Goal: Find specific page/section: Find specific page/section

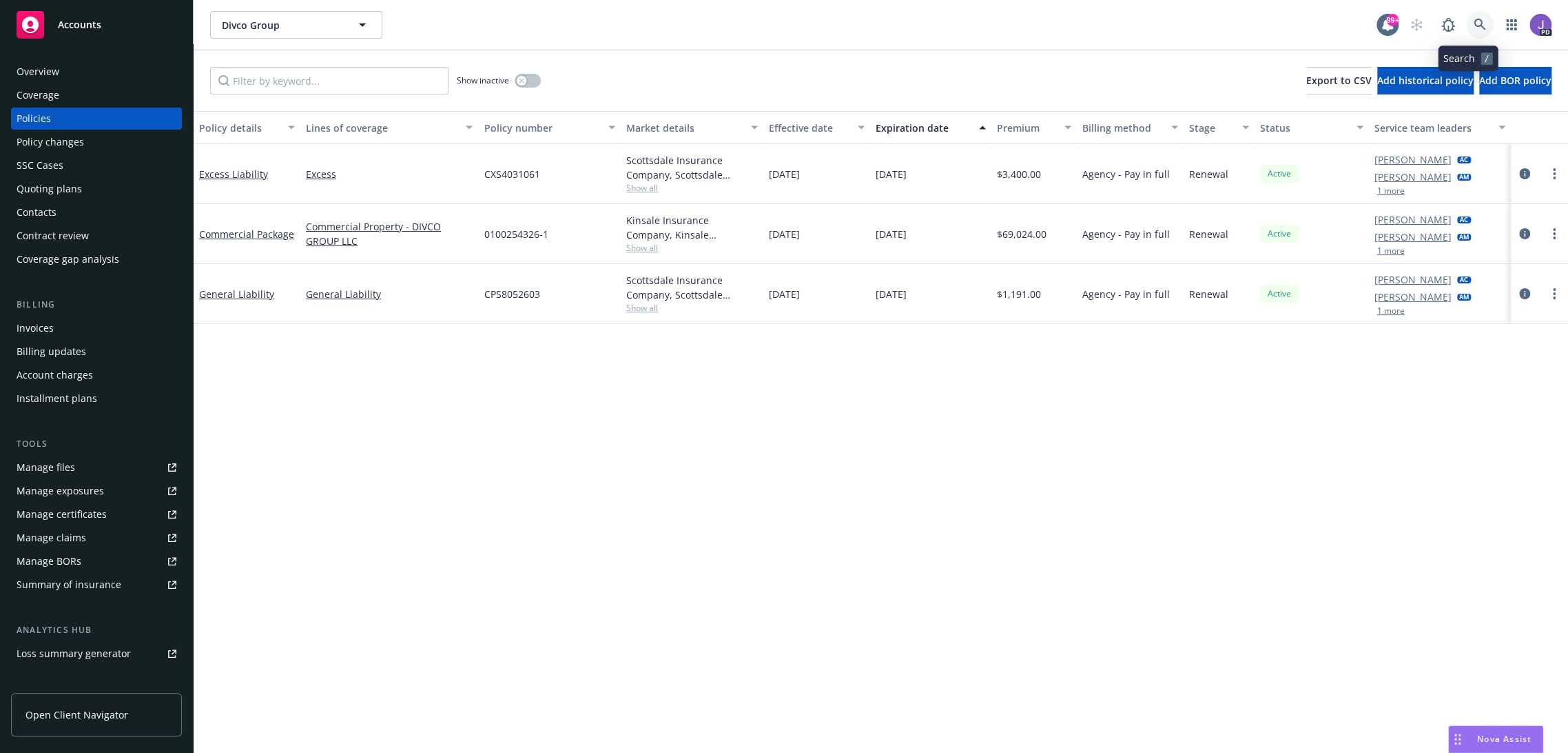
click at [1474, 21] on icon at bounding box center [1480, 24] width 13 height 13
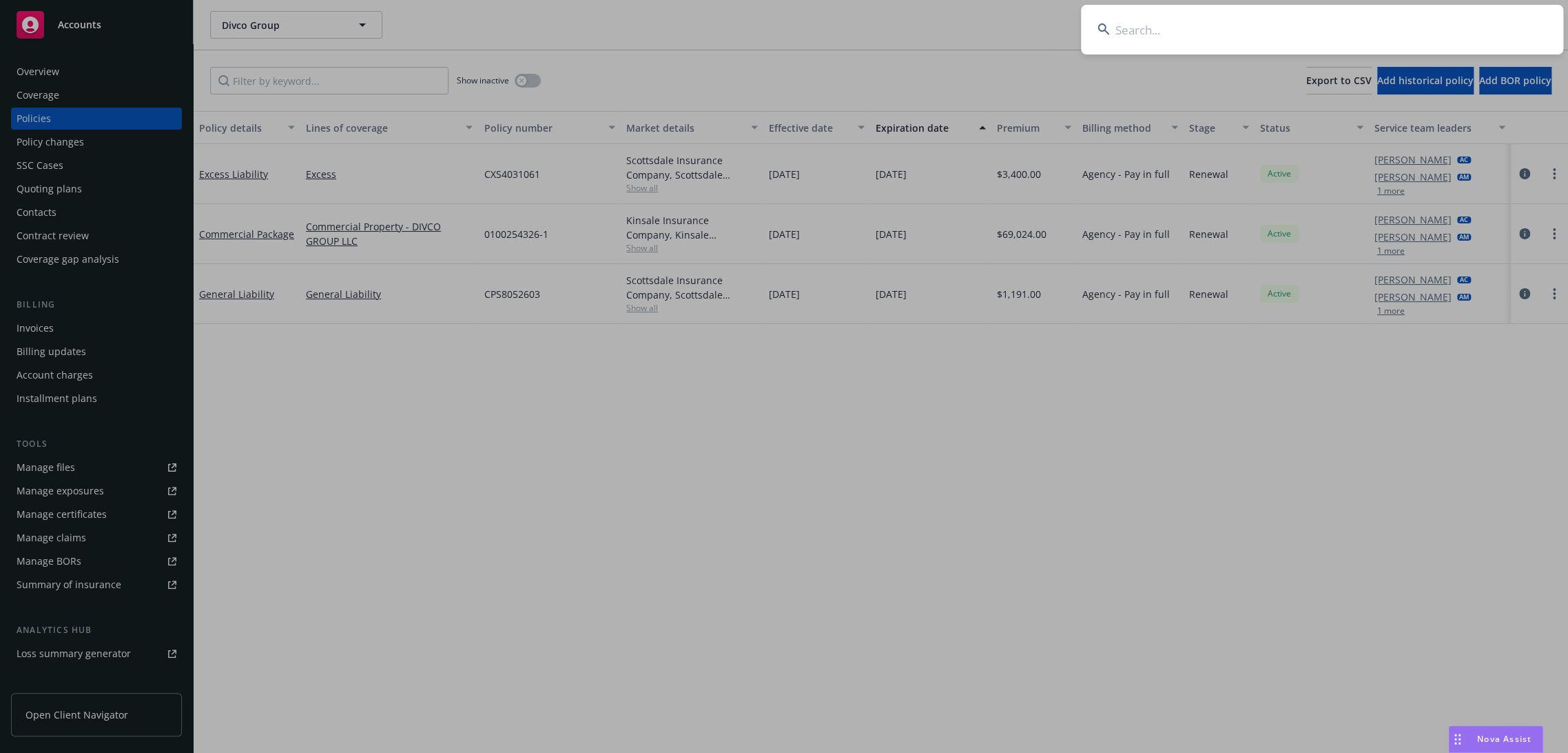
type input "[PERSON_NAME] Construction"
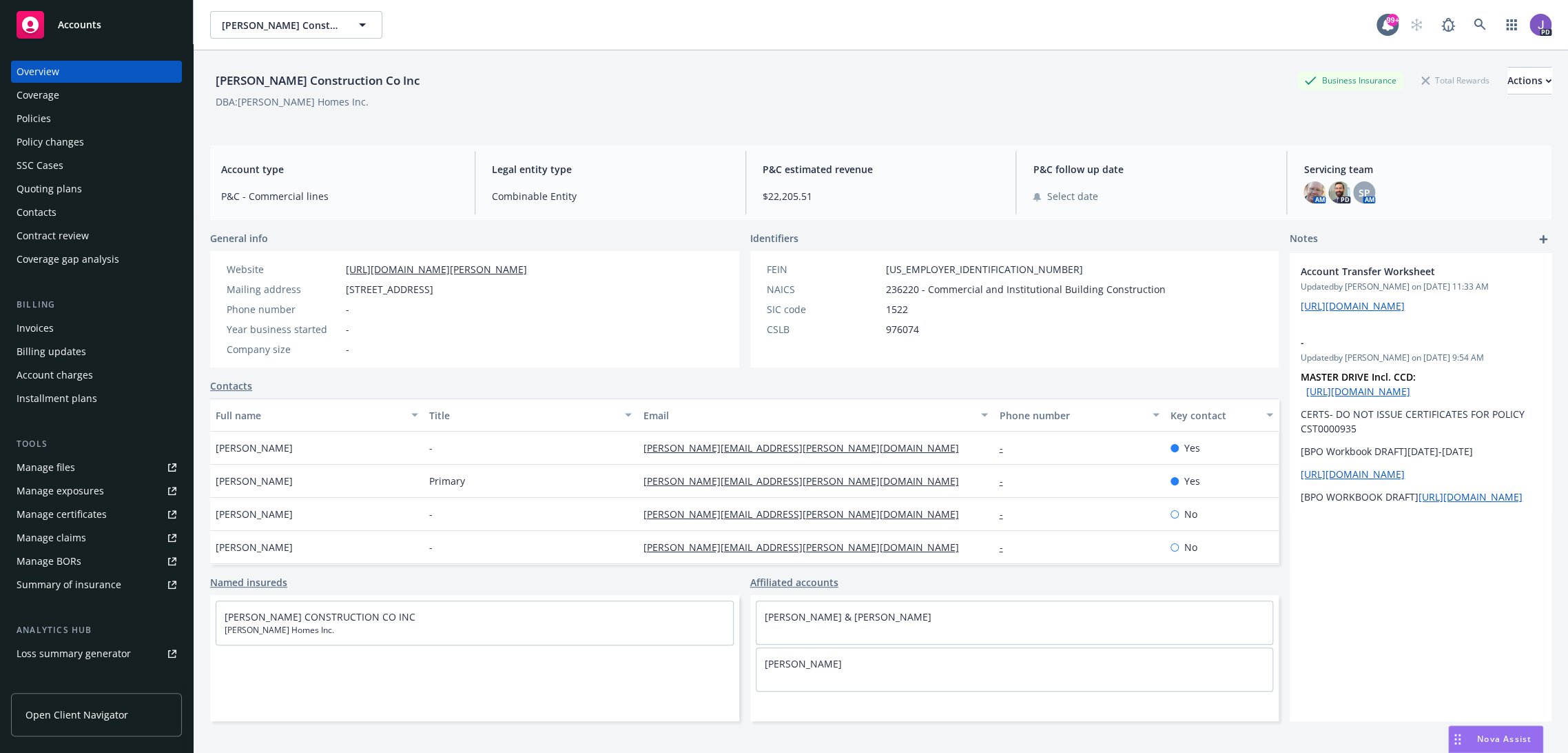
click at [55, 122] on div "Policies" at bounding box center [96, 119] width 160 height 22
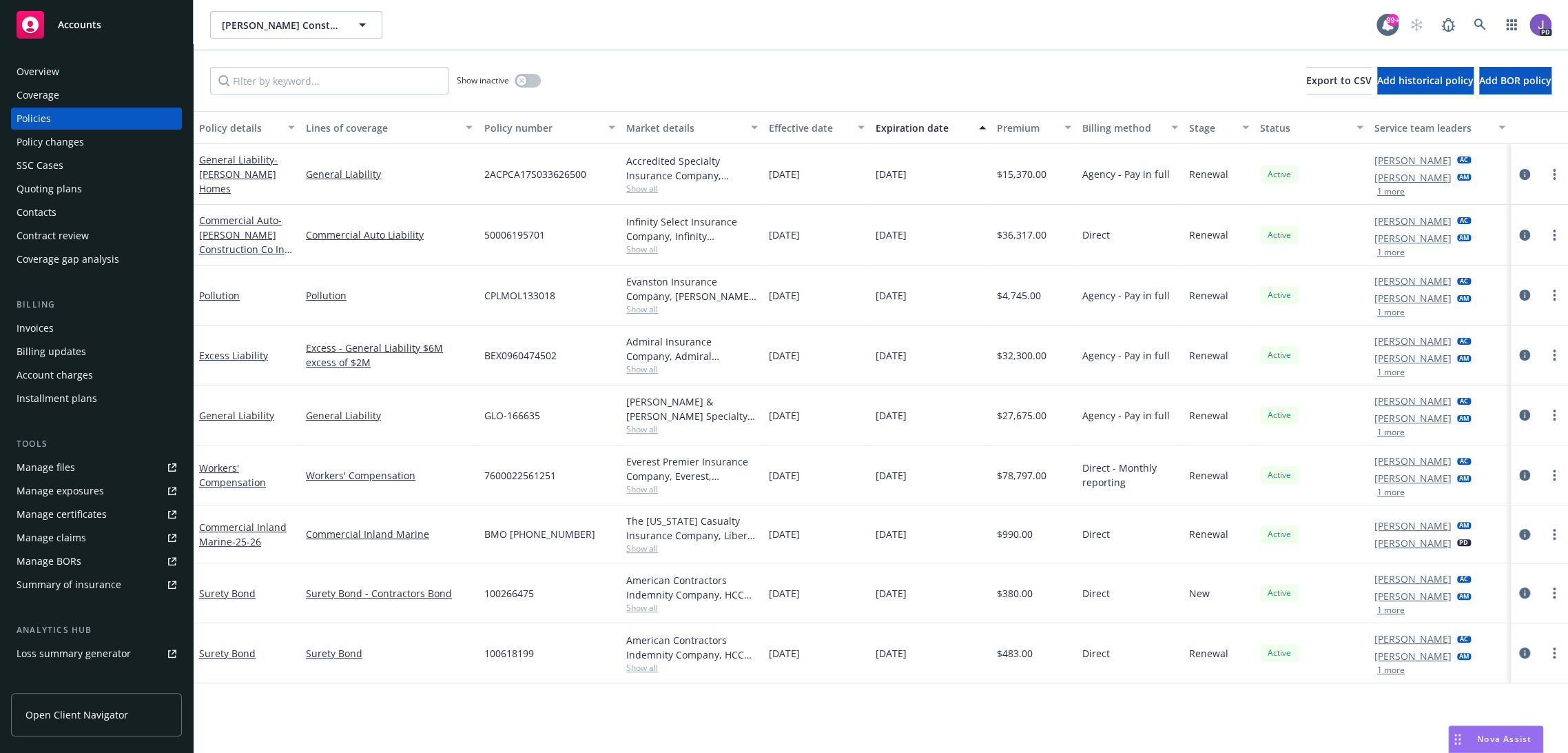
click at [642, 492] on span "Show all" at bounding box center [691, 489] width 131 height 12
click at [565, 473] on div "7600022561251" at bounding box center [549, 475] width 142 height 60
click at [524, 473] on span "7600022561251" at bounding box center [519, 476] width 72 height 15
click at [523, 473] on span "7600022561251" at bounding box center [519, 476] width 72 height 15
click at [581, 480] on div "7600022561251" at bounding box center [549, 475] width 142 height 60
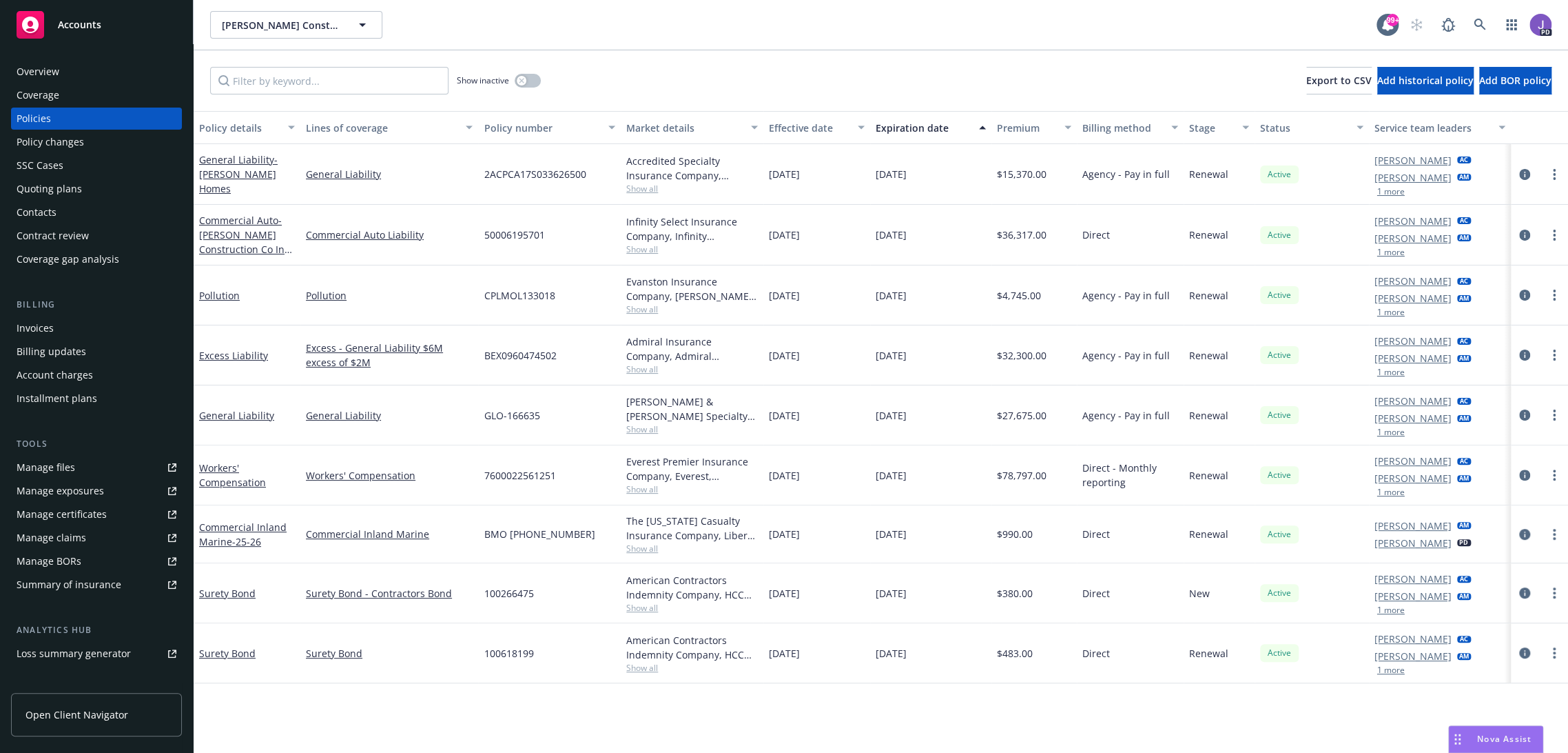
click at [541, 476] on span "7600022561251" at bounding box center [519, 476] width 72 height 15
